Goal: Check status: Check status

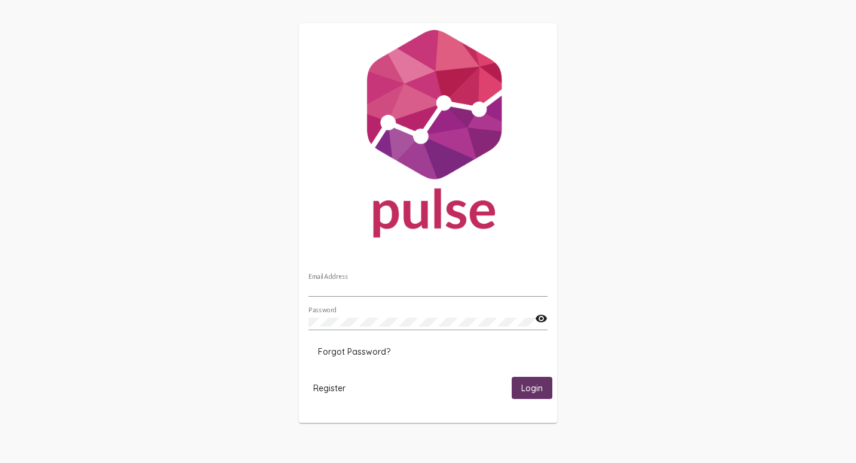
type input "[EMAIL_ADDRESS][PERSON_NAME][DOMAIN_NAME]"
click at [525, 387] on span "Login" at bounding box center [532, 388] width 22 height 11
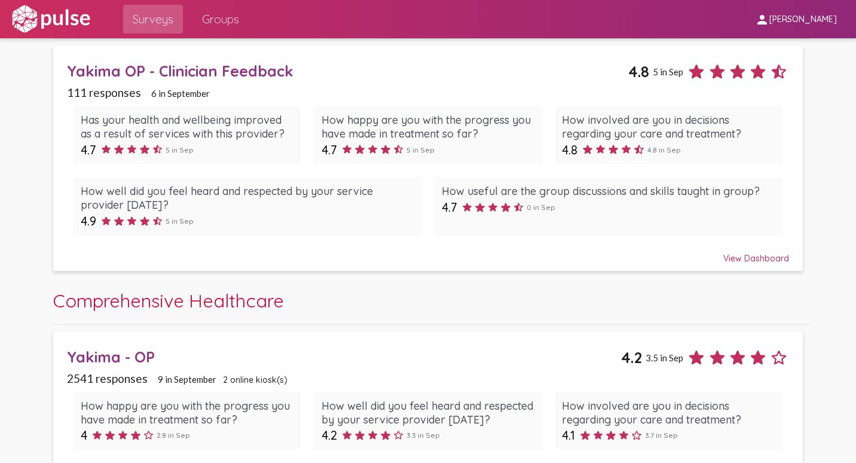
scroll to position [60, 0]
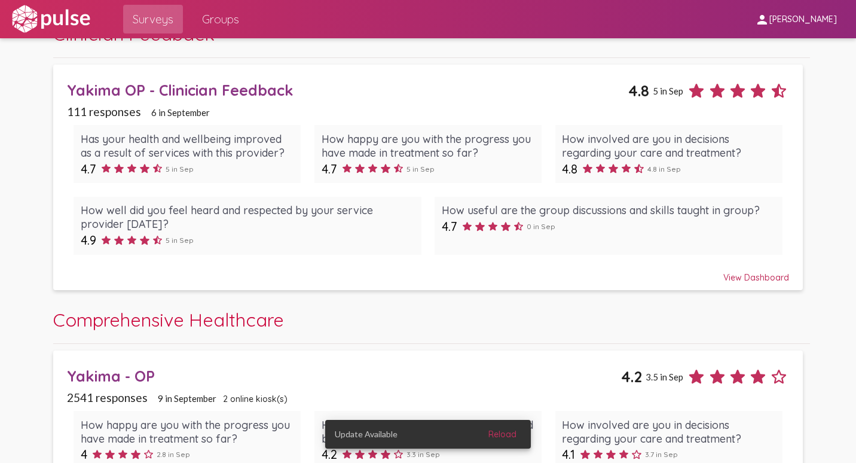
click at [200, 85] on div "Yakima OP - Clinician Feedback" at bounding box center [347, 90] width 561 height 19
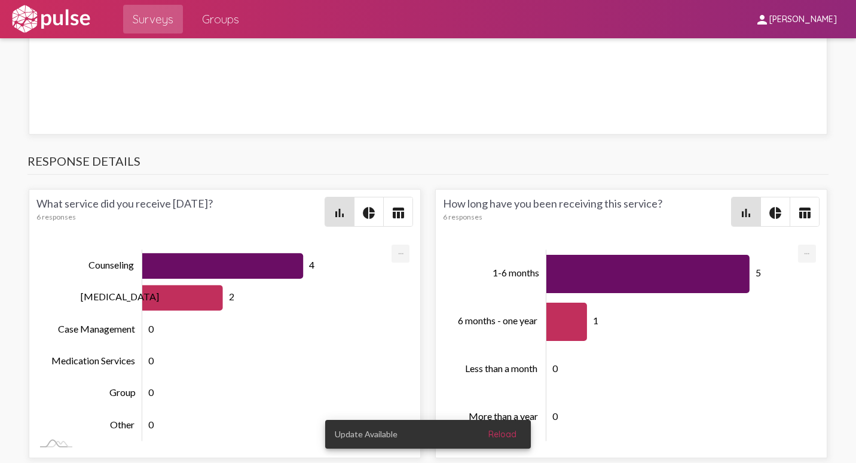
scroll to position [2212, 0]
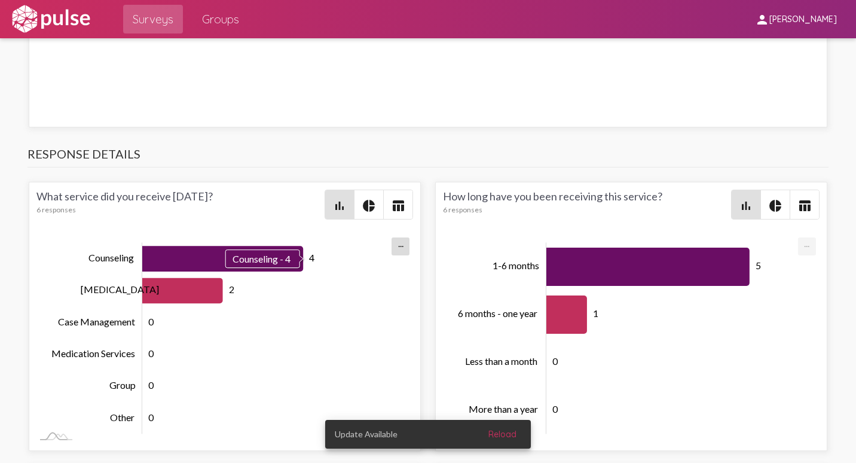
click at [268, 259] on icon "Series" at bounding box center [222, 259] width 161 height 26
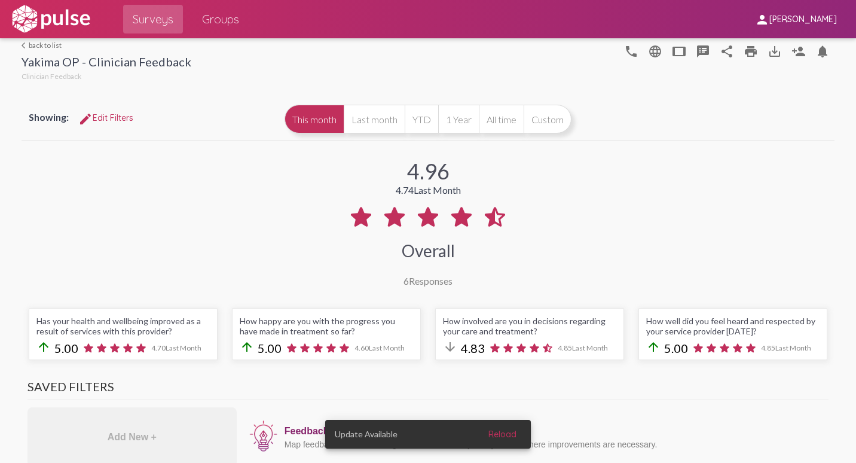
scroll to position [0, 0]
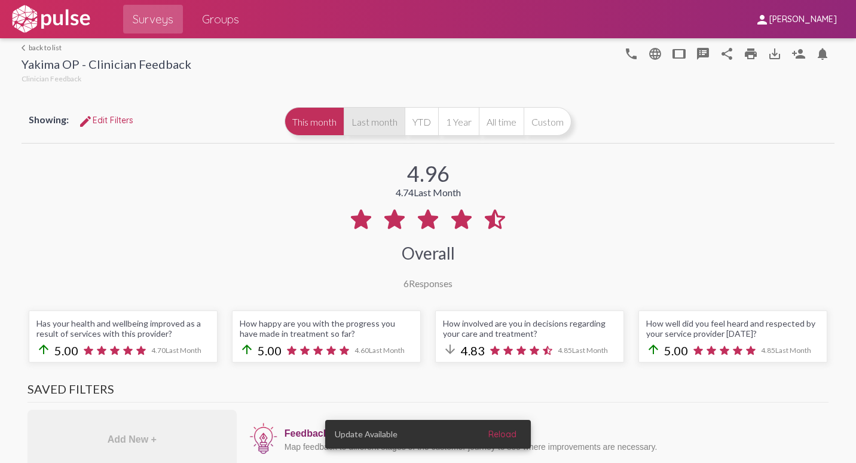
click at [374, 117] on button "Last month" at bounding box center [374, 121] width 61 height 29
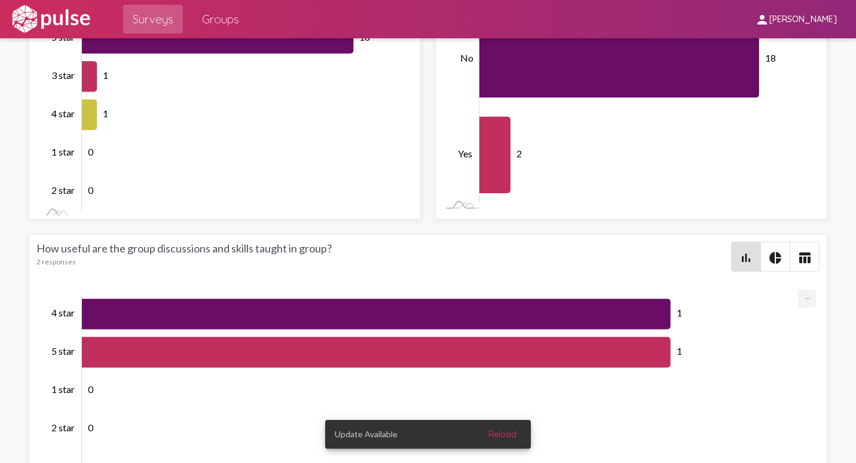
scroll to position [3395, 0]
